Goal: Information Seeking & Learning: Learn about a topic

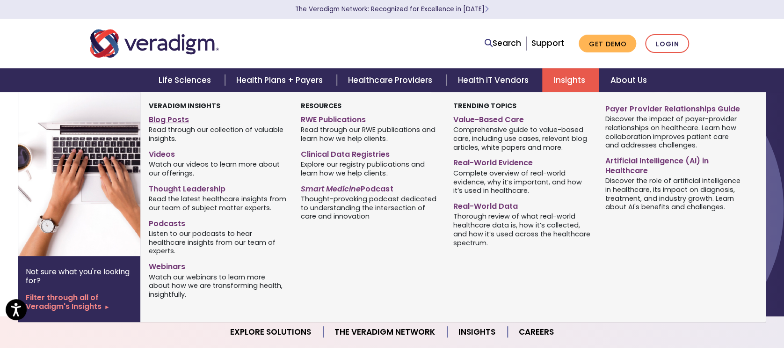
click at [175, 119] on link "Blog Posts" at bounding box center [218, 118] width 138 height 14
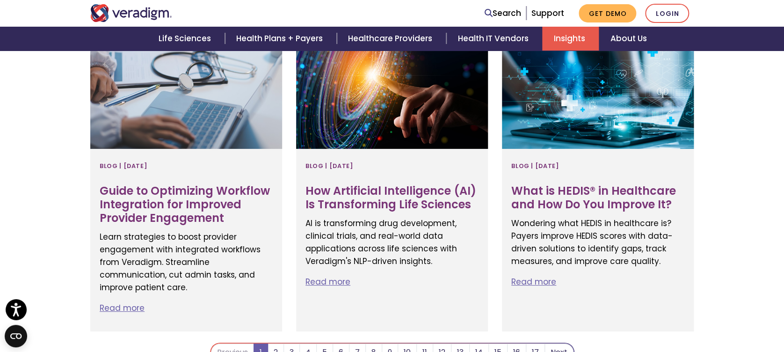
scroll to position [1746, 0]
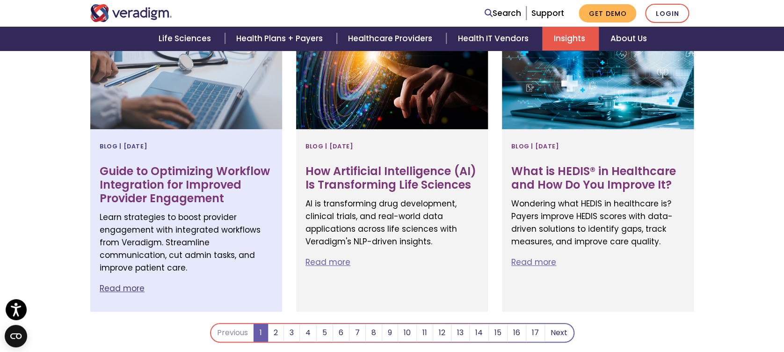
drag, startPoint x: 121, startPoint y: 181, endPoint x: 108, endPoint y: 188, distance: 14.6
click at [108, 188] on h3 "Guide to Optimizing Workflow Integration for Improved Provider Engagement" at bounding box center [186, 185] width 173 height 40
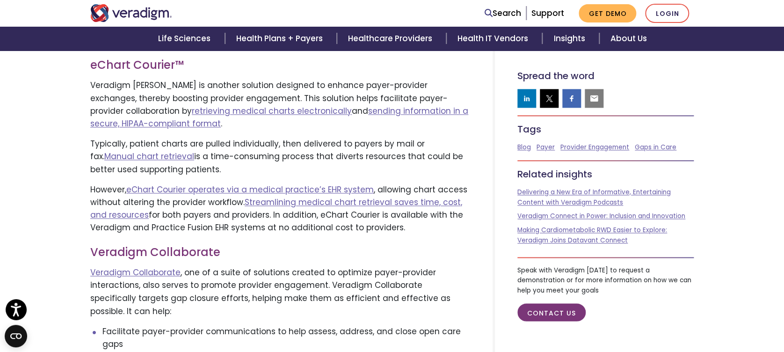
scroll to position [2494, 0]
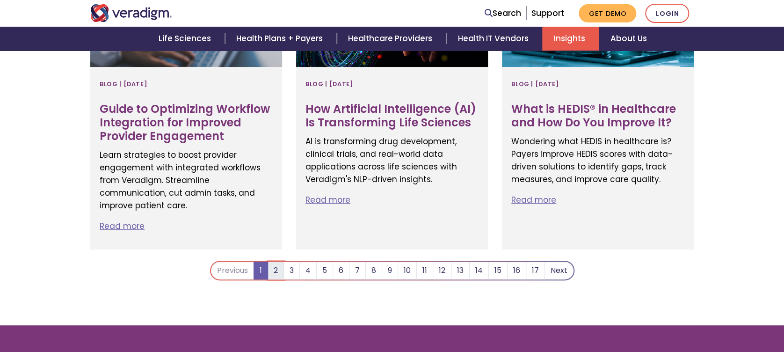
scroll to position [1808, 0]
click at [274, 274] on link "2" at bounding box center [275, 270] width 16 height 18
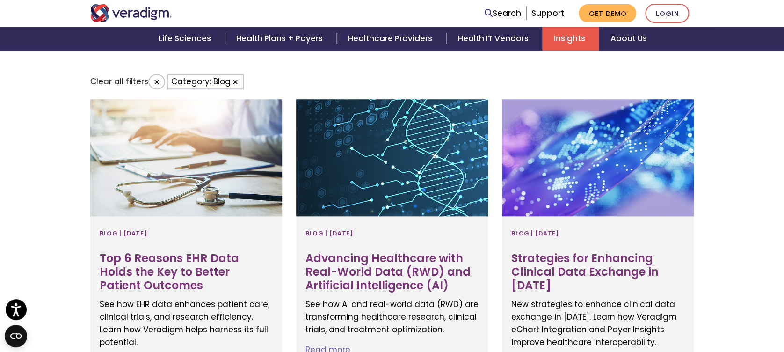
scroll to position [374, 0]
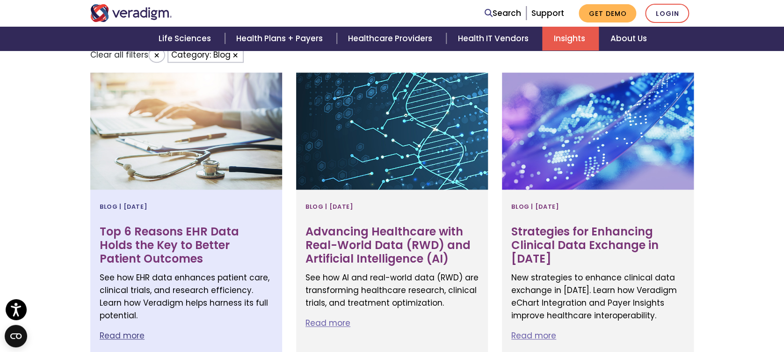
click at [180, 244] on h3 "Top 6 Reasons EHR Data Holds the Key to Better Patient Outcomes" at bounding box center [186, 245] width 173 height 40
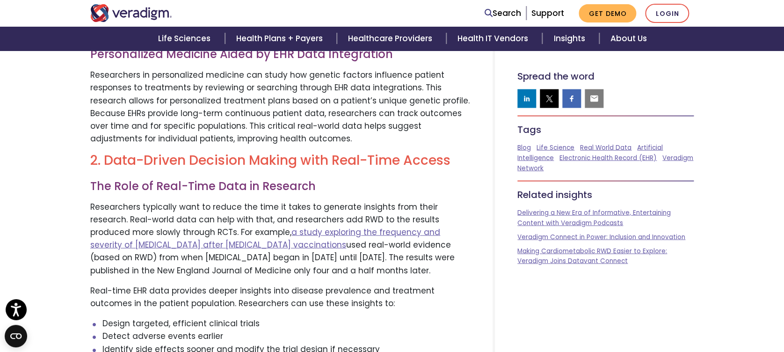
scroll to position [1185, 0]
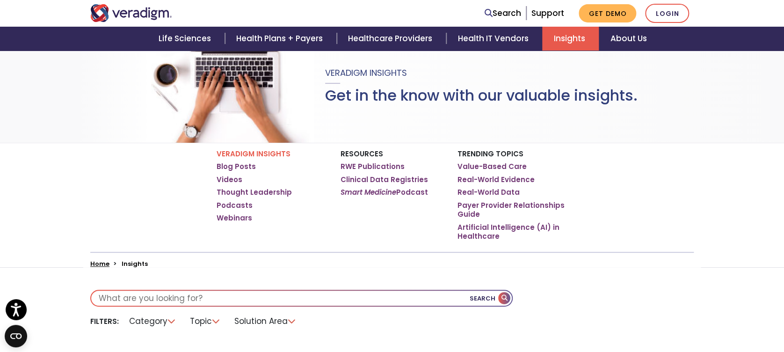
scroll to position [124, 0]
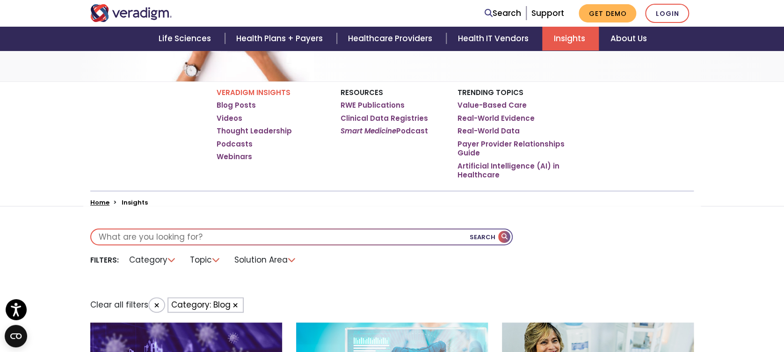
click at [251, 255] on li "Solution Area" at bounding box center [265, 260] width 73 height 14
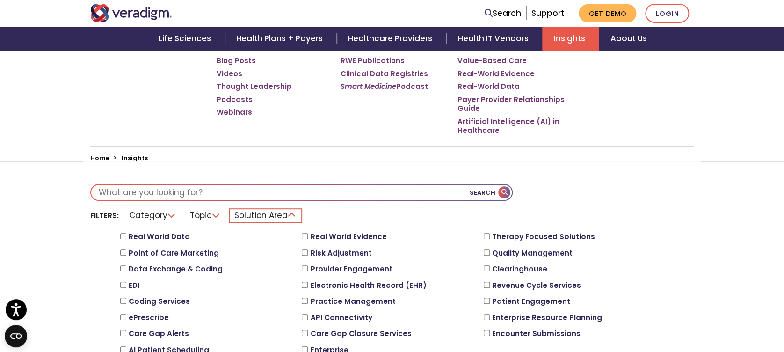
scroll to position [249, 0]
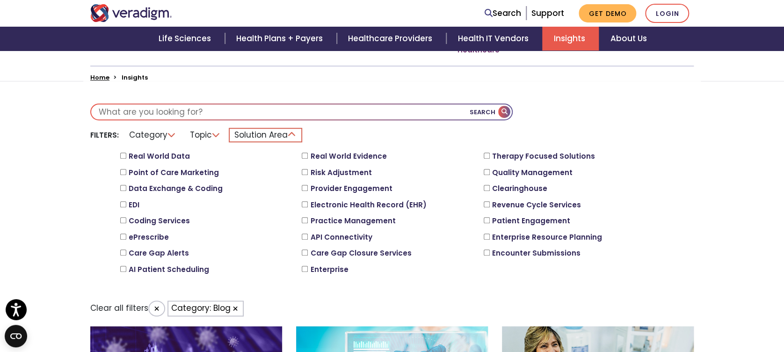
click at [324, 204] on label "Electronic Health Record (EHR)" at bounding box center [368, 204] width 116 height 11
click at [308, 204] on input "Electronic Health Record (EHR)" at bounding box center [305, 204] width 6 height 6
checkbox input "true"
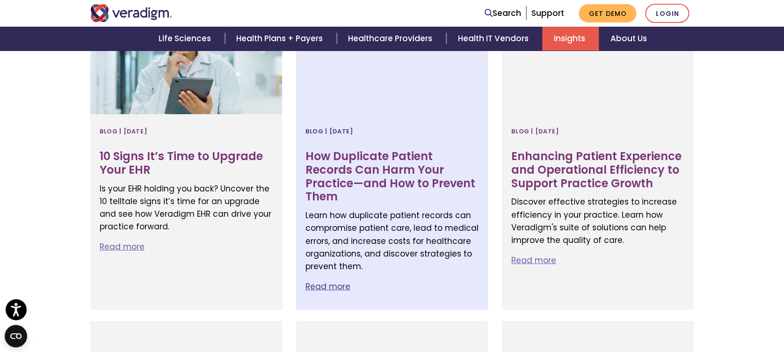
scroll to position [1559, 0]
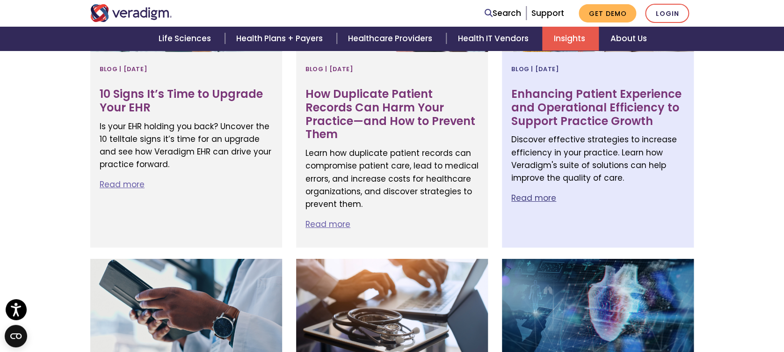
click at [535, 90] on h3 "Enhancing Patient Experience and Operational Efficiency to Support Practice Gro…" at bounding box center [597, 107] width 173 height 40
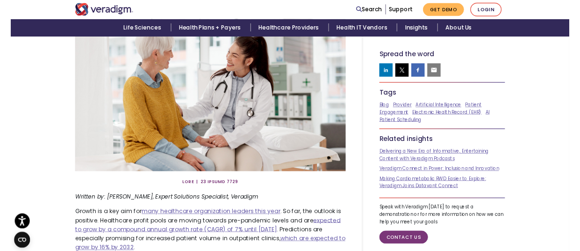
scroll to position [288, 0]
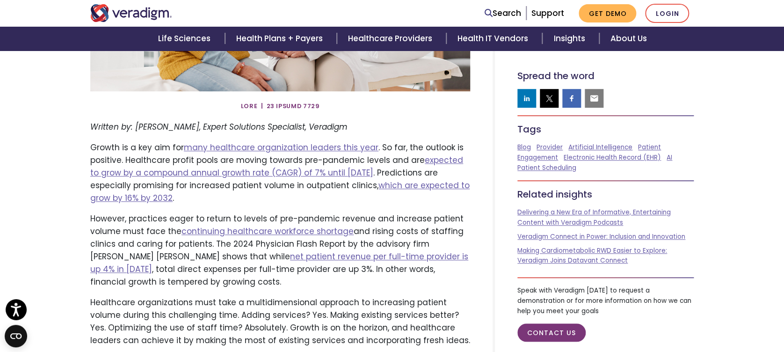
drag, startPoint x: 165, startPoint y: 294, endPoint x: 88, endPoint y: 153, distance: 159.7
copy div "Growth is a key aim for many healthcare organization leaders this year . So far…"
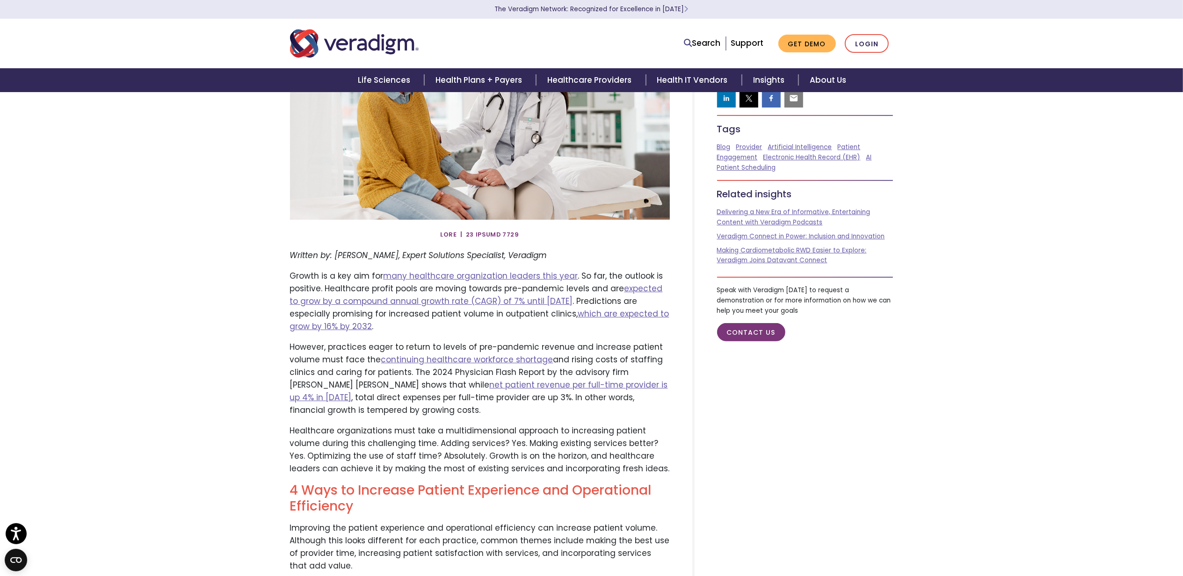
scroll to position [187, 0]
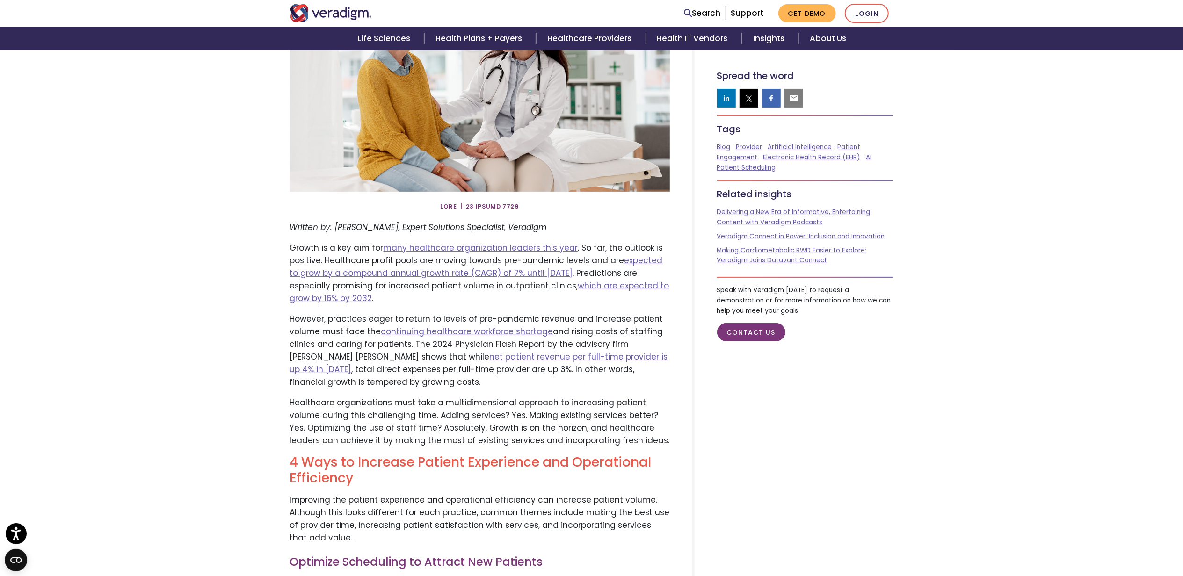
click at [449, 285] on p "Growth is a key aim for many healthcare organization leaders this year . So far…" at bounding box center [480, 274] width 380 height 64
click at [401, 304] on p "Growth is a key aim for many healthcare organization leaders this year . So far…" at bounding box center [480, 274] width 380 height 64
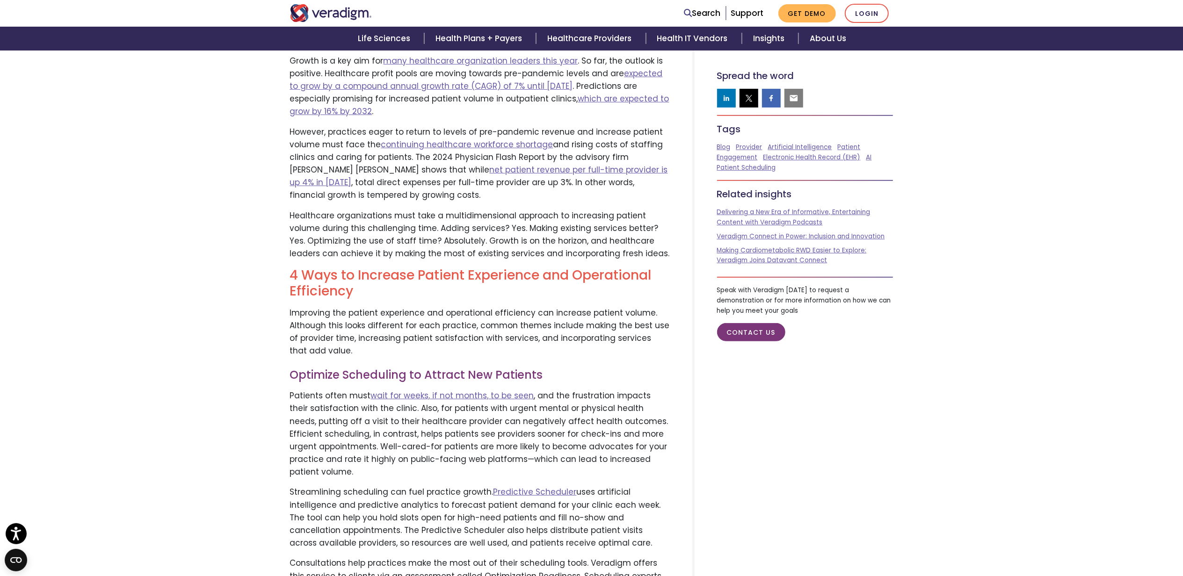
scroll to position [62, 0]
